Goal: Task Accomplishment & Management: Use online tool/utility

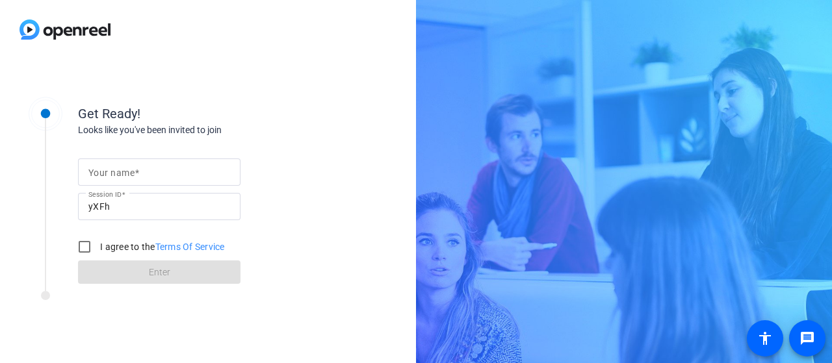
click at [200, 177] on input "Your name" at bounding box center [159, 172] width 142 height 16
type input "[PERSON_NAME], home"
click at [83, 246] on input "I agree to the Terms Of Service" at bounding box center [84, 247] width 26 height 26
checkbox input "true"
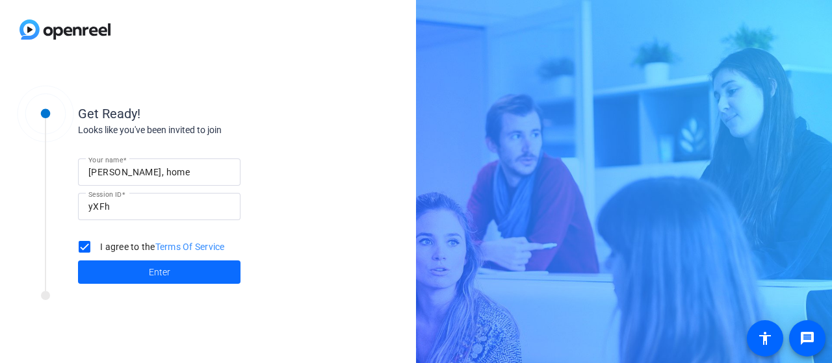
click at [142, 267] on span at bounding box center [159, 272] width 162 height 31
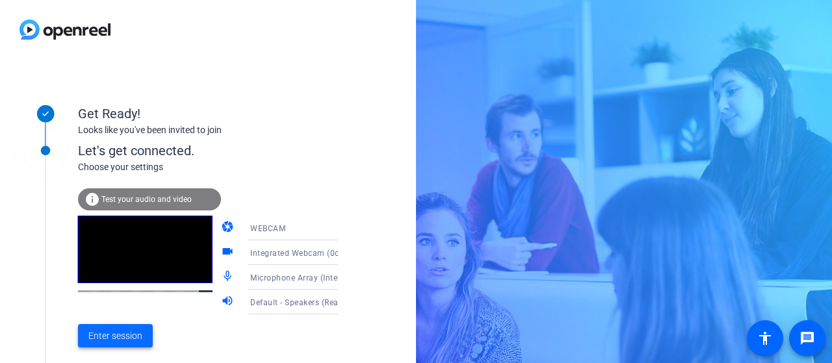
click at [127, 333] on span "Enter session" at bounding box center [115, 336] width 54 height 14
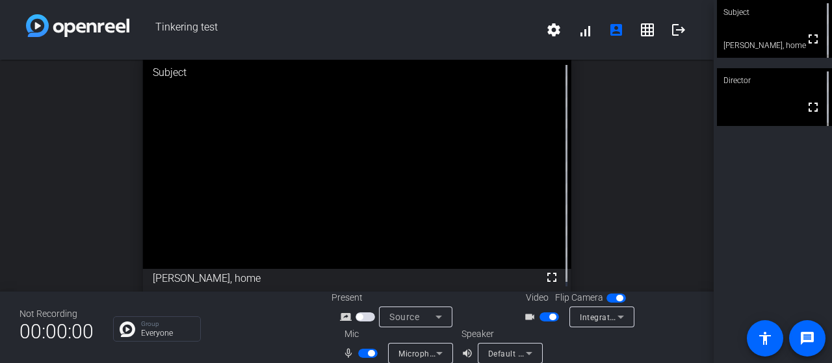
click at [346, 351] on mat-icon "mic_none" at bounding box center [350, 354] width 16 height 16
click at [363, 355] on span "button" at bounding box center [367, 353] width 19 height 9
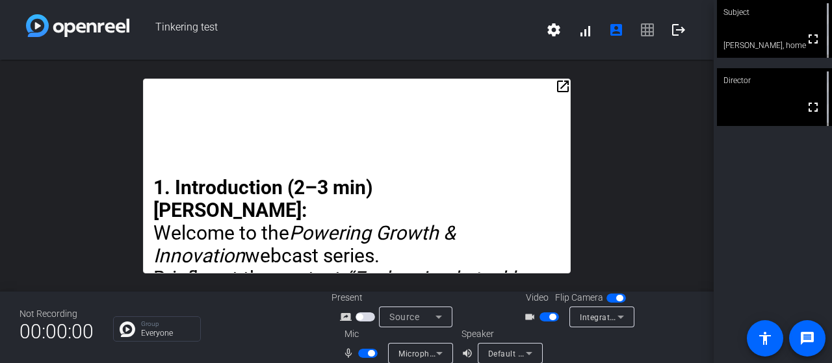
click at [706, 125] on div "open_in_new 1. Introduction (2–3 min) [PERSON_NAME]: Welcome to the Powering Gr…" at bounding box center [356, 176] width 713 height 232
drag, startPoint x: 706, startPoint y: 125, endPoint x: 717, endPoint y: 199, distance: 75.0
click at [711, 199] on div "Tinkering test settings signal_cellular_alt account_box grid_on logout open_in_…" at bounding box center [356, 181] width 713 height 363
